Goal: Transaction & Acquisition: Obtain resource

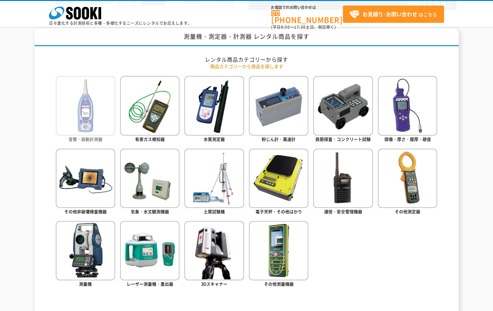
scroll to position [261, 0]
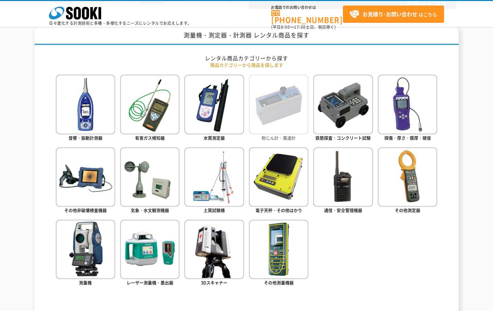
click at [275, 118] on img at bounding box center [278, 104] width 59 height 59
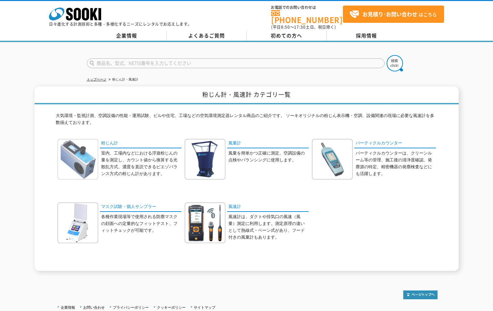
click at [81, 148] on img at bounding box center [77, 159] width 41 height 41
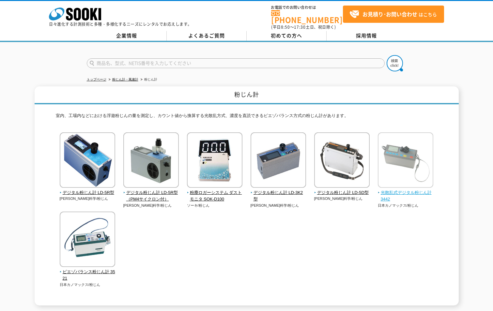
click at [414, 182] on img at bounding box center [405, 160] width 55 height 57
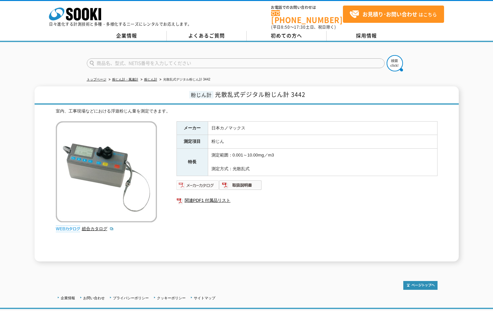
click at [204, 183] on img at bounding box center [197, 185] width 43 height 10
